Goal: Task Accomplishment & Management: Manage account settings

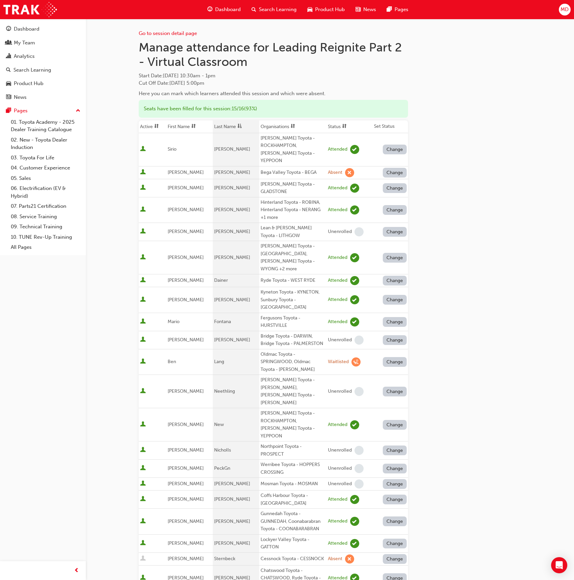
scroll to position [137, 0]
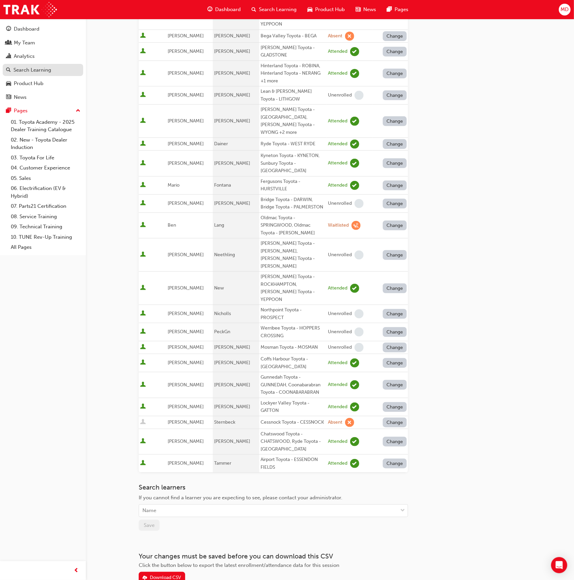
click at [40, 71] on div "Search Learning" at bounding box center [32, 70] width 38 height 8
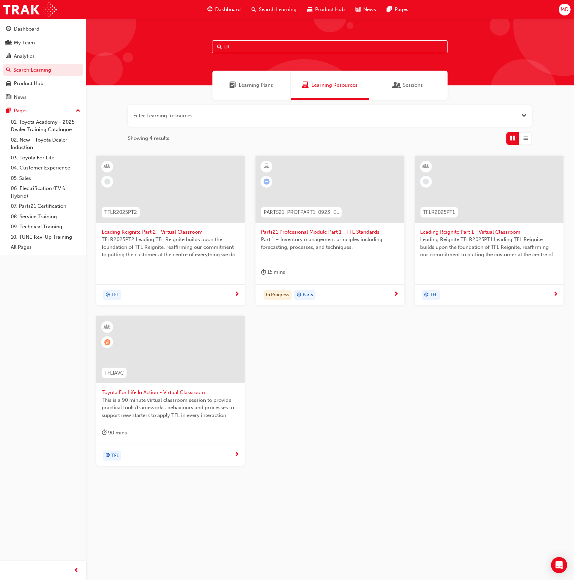
click at [186, 395] on span "Toyota For Life In Action - Virtual Classroom" at bounding box center [171, 393] width 138 height 8
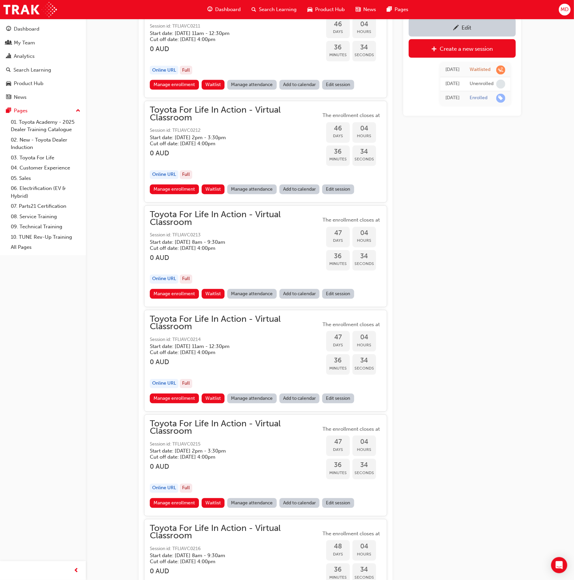
scroll to position [5974, 0]
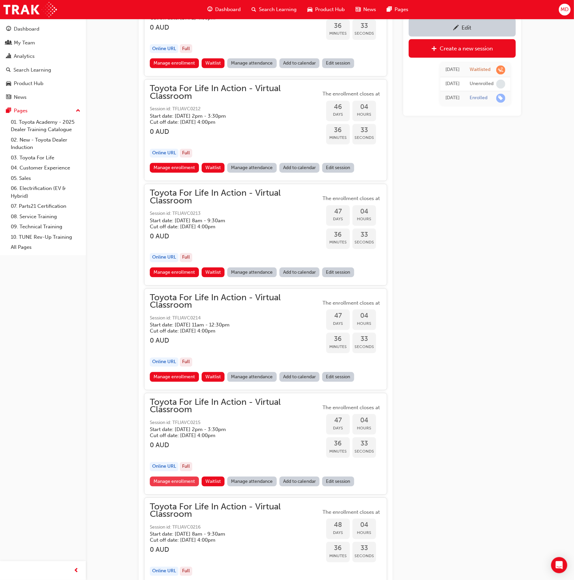
click at [182, 477] on link "Manage enrollment" at bounding box center [174, 482] width 49 height 10
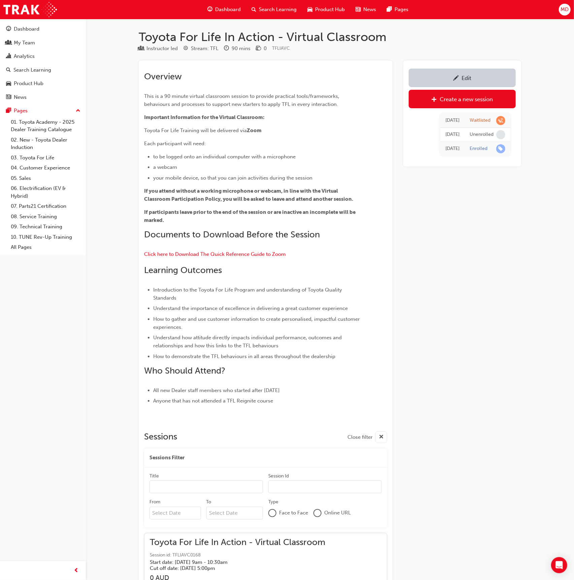
scroll to position [5974, 0]
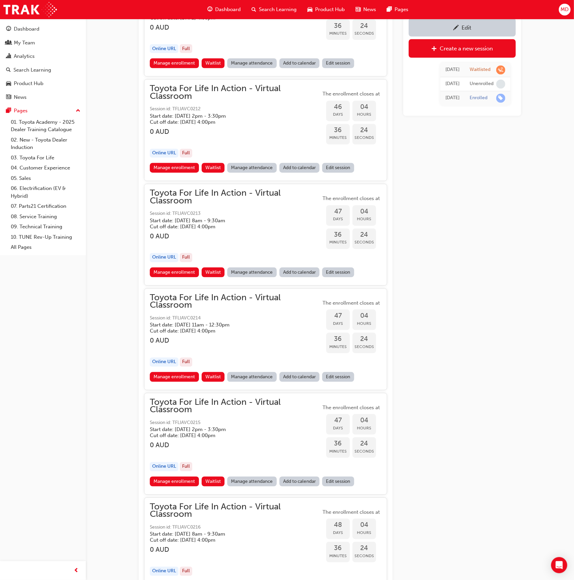
click at [251, 477] on link "Manage attendance" at bounding box center [251, 482] width 49 height 10
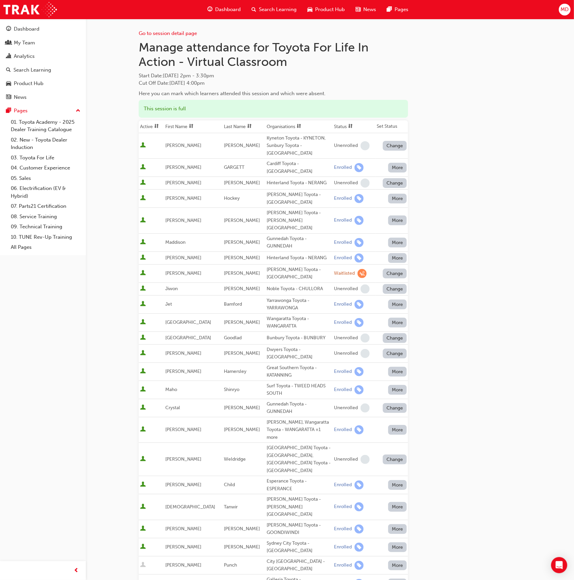
click at [398, 269] on button "Change" at bounding box center [395, 274] width 24 height 10
click at [392, 279] on div "Unenrolled" at bounding box center [390, 281] width 26 height 8
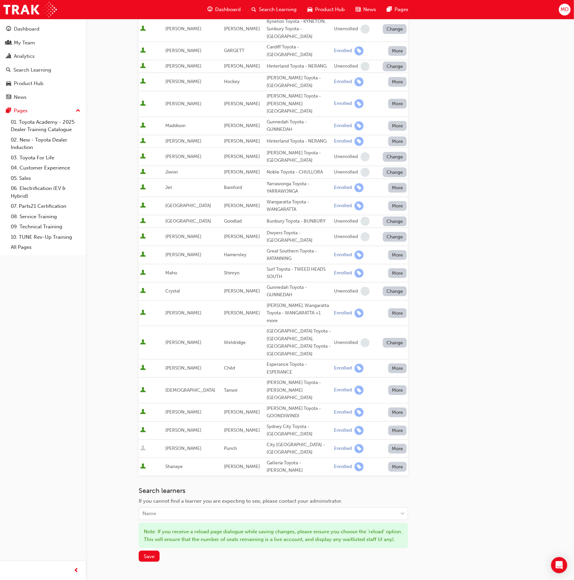
scroll to position [136, 0]
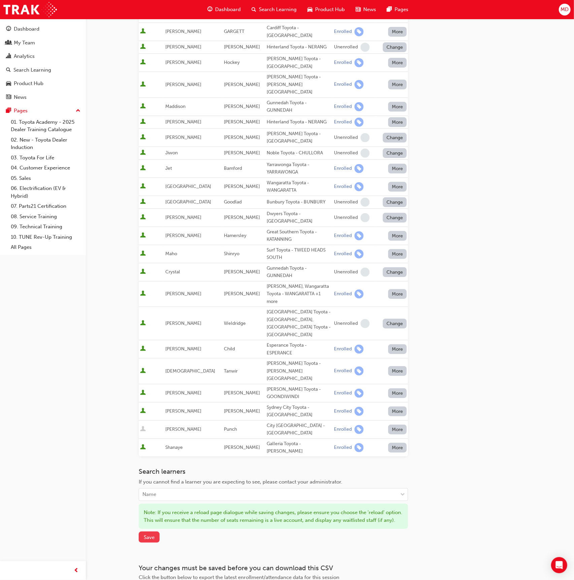
click at [143, 532] on button "Save" at bounding box center [149, 537] width 21 height 11
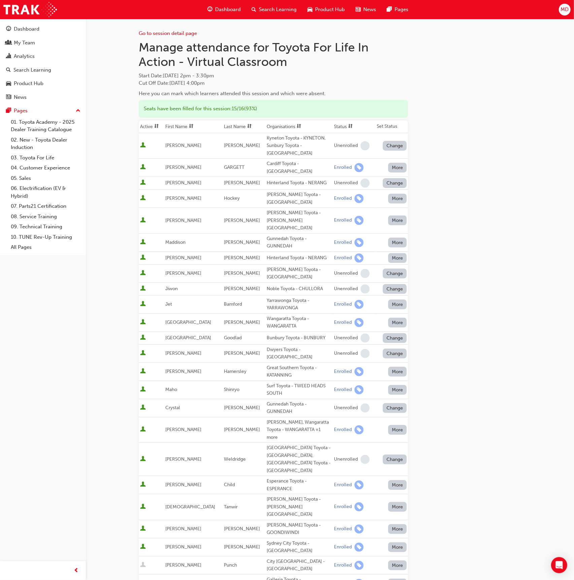
scroll to position [100, 0]
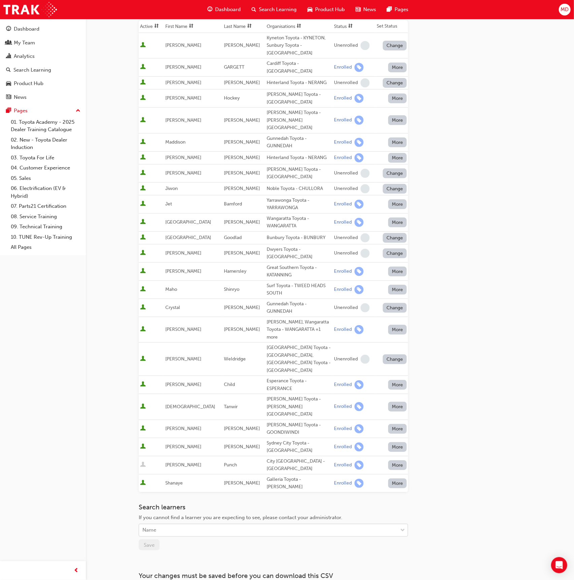
click at [161, 525] on div "Name" at bounding box center [268, 531] width 258 height 12
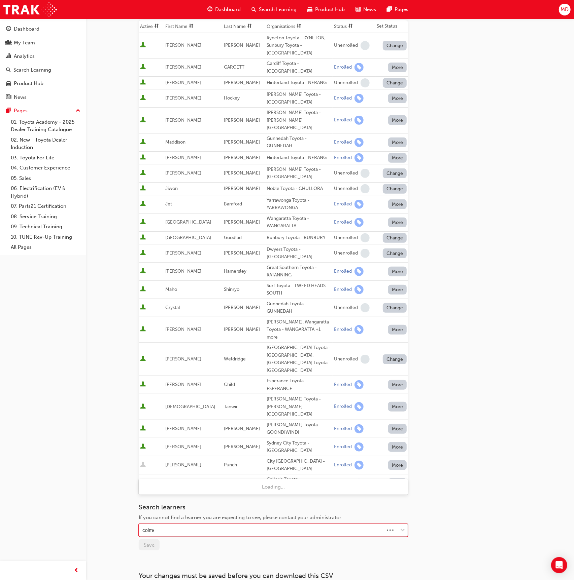
type input "[PERSON_NAME]"
click at [210, 490] on div "[PERSON_NAME] Toyota - [GEOGRAPHIC_DATA]" at bounding box center [273, 487] width 269 height 13
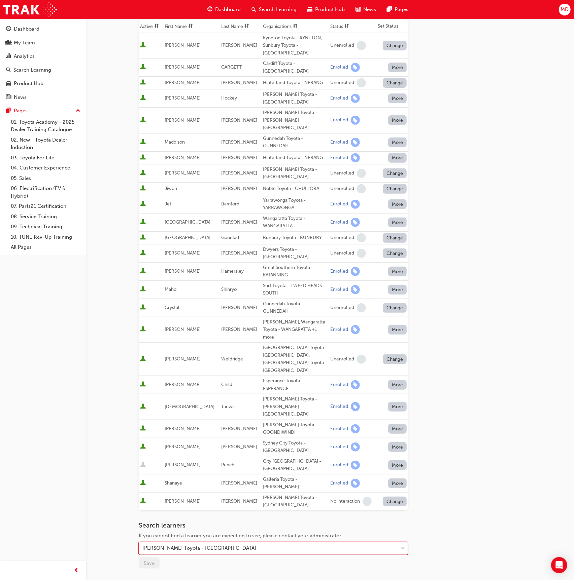
click at [390, 461] on button "More" at bounding box center [397, 466] width 19 height 10
click at [391, 428] on div "Unenrolled" at bounding box center [393, 430] width 26 height 8
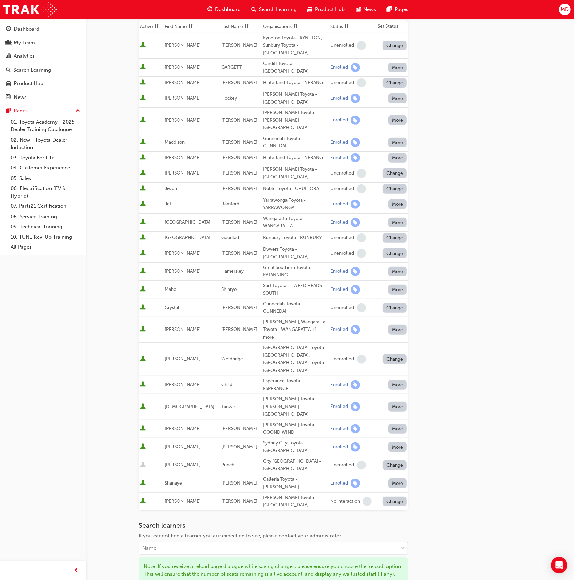
click at [392, 497] on button "Change" at bounding box center [395, 502] width 24 height 10
drag, startPoint x: 394, startPoint y: 457, endPoint x: 296, endPoint y: 490, distance: 103.6
click at [394, 457] on div "Enrolled" at bounding box center [387, 458] width 20 height 8
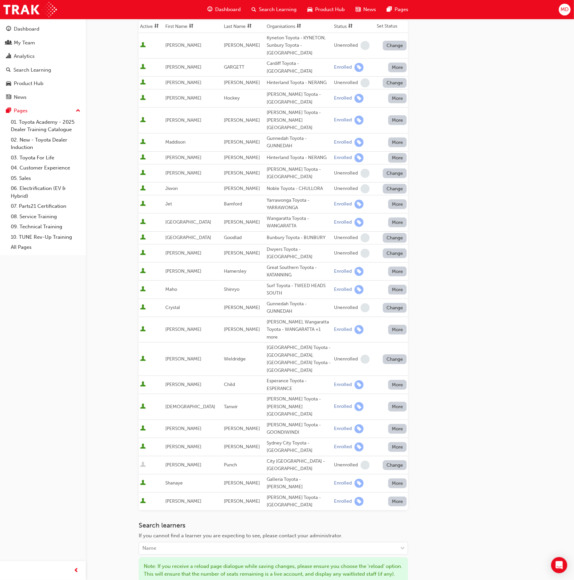
click at [146, 580] on span "Save" at bounding box center [149, 591] width 11 height 6
